Goal: Task Accomplishment & Management: Manage account settings

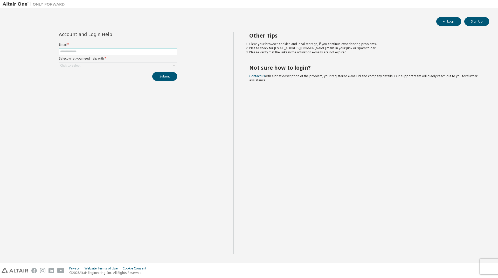
click at [133, 54] on span at bounding box center [118, 51] width 118 height 7
click at [135, 52] on input "text" at bounding box center [118, 52] width 116 height 4
type input "*"
click at [102, 54] on span at bounding box center [118, 51] width 118 height 7
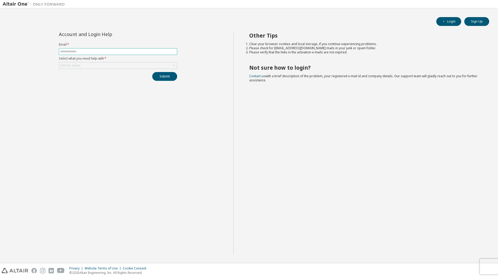
click at [105, 51] on input "text" at bounding box center [118, 52] width 116 height 4
click at [446, 23] on span "button" at bounding box center [444, 21] width 4 height 4
click at [122, 50] on input "text" at bounding box center [118, 52] width 116 height 4
type input "*"
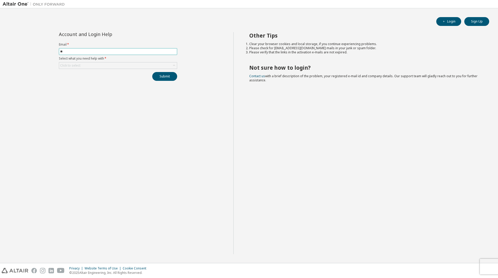
type input "*"
type input "**********"
click at [102, 60] on label "Select what you need help with *" at bounding box center [118, 59] width 118 height 4
click at [101, 64] on div "Click to select" at bounding box center [118, 66] width 118 height 6
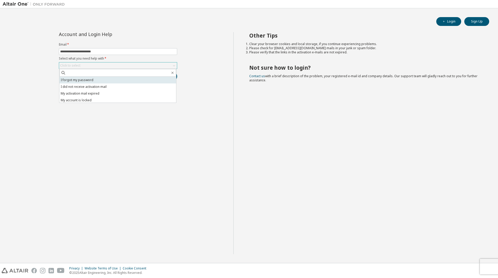
click at [95, 78] on li "I forgot my password" at bounding box center [117, 80] width 117 height 7
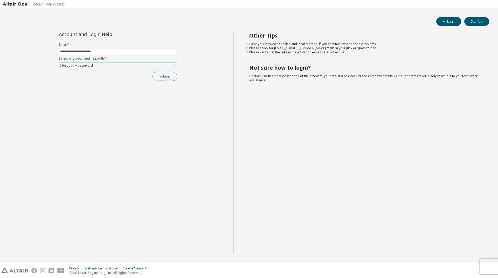
click at [172, 78] on button "Submit" at bounding box center [164, 76] width 25 height 9
click at [449, 21] on button "Login" at bounding box center [448, 21] width 25 height 9
